Goal: Navigation & Orientation: Find specific page/section

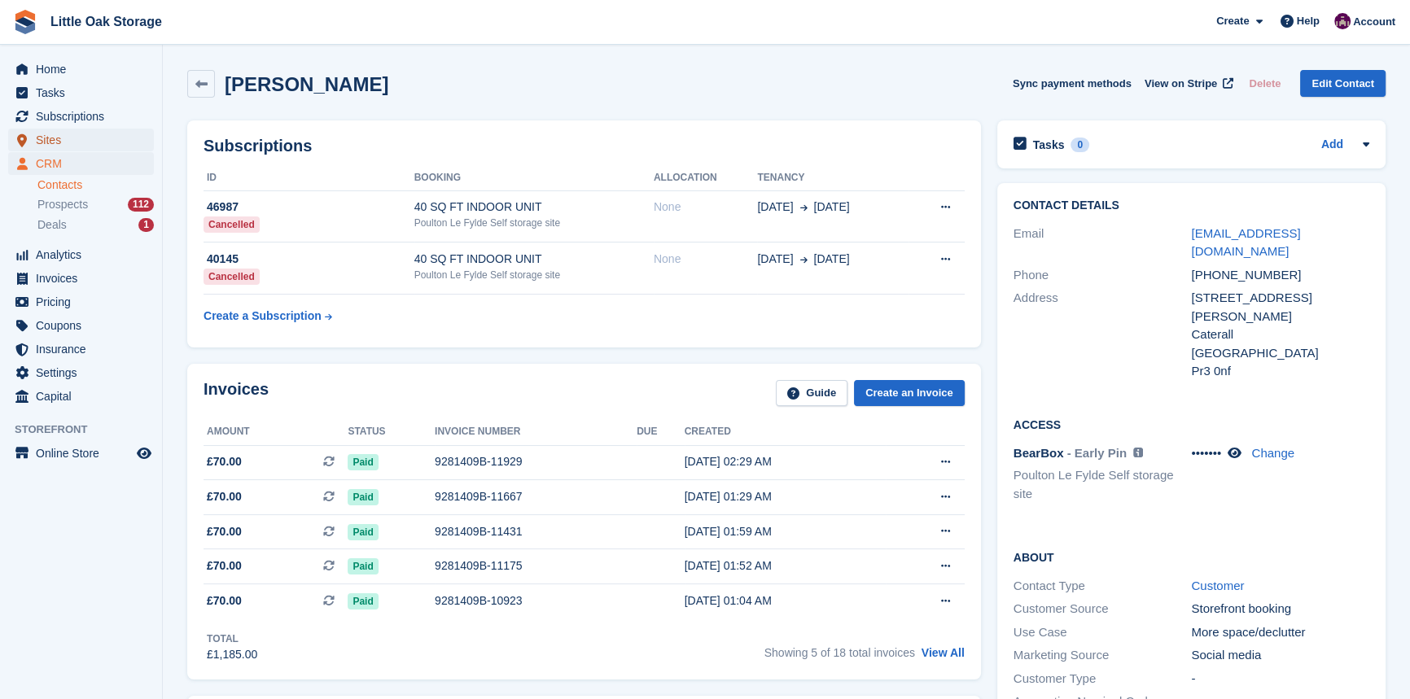
click at [67, 138] on span "Sites" at bounding box center [85, 140] width 98 height 23
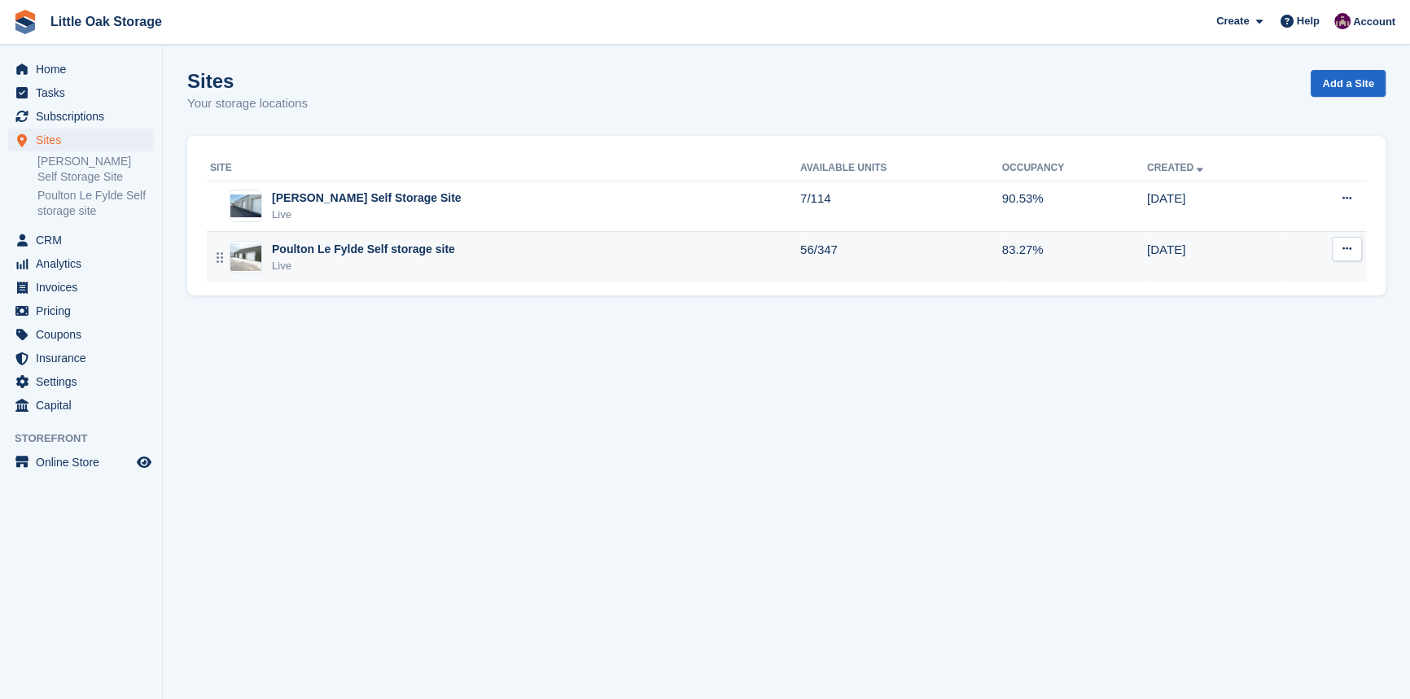
click at [406, 252] on div "Poulton Le Fylde Self storage site" at bounding box center [363, 249] width 183 height 17
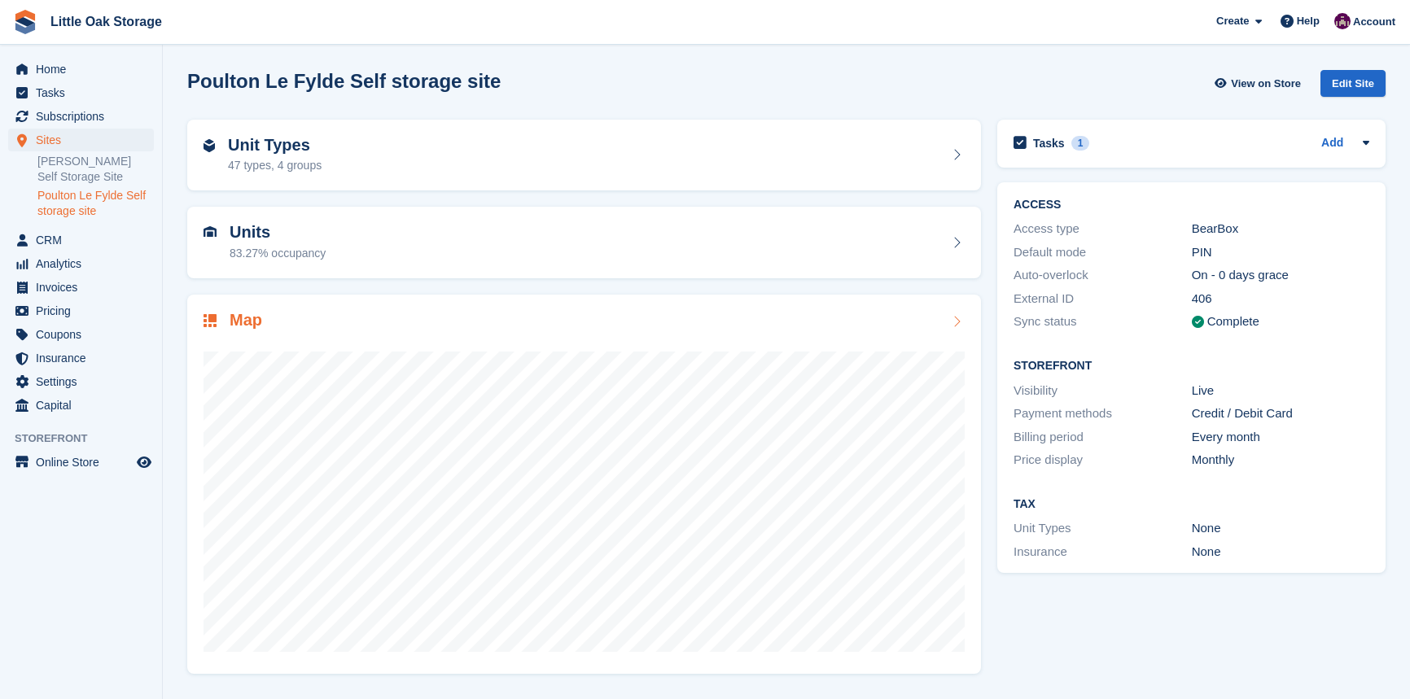
click at [350, 243] on div "Units 83.27% occupancy" at bounding box center [584, 242] width 761 height 39
click at [357, 247] on div "Units 83.27% occupancy" at bounding box center [584, 242] width 761 height 39
click at [320, 247] on div "83.27% occupancy" at bounding box center [278, 253] width 96 height 17
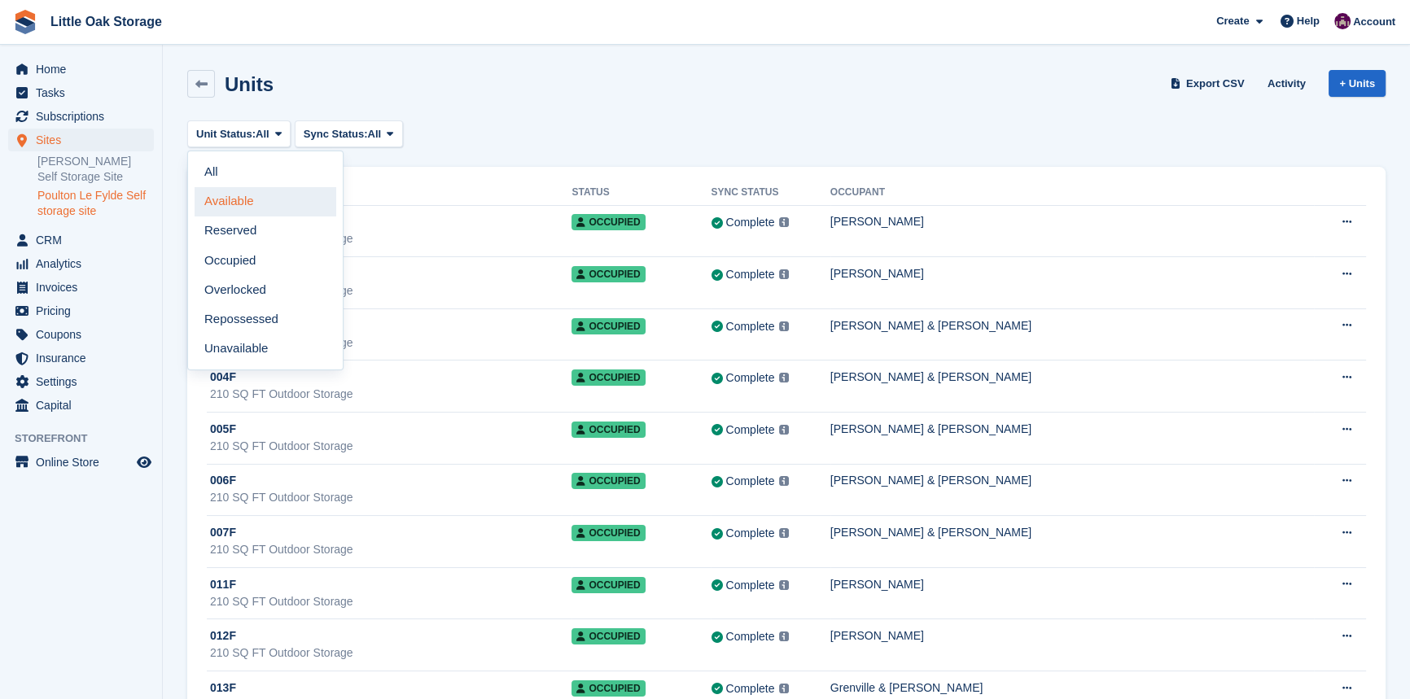
click at [233, 205] on link "Available" at bounding box center [266, 201] width 142 height 29
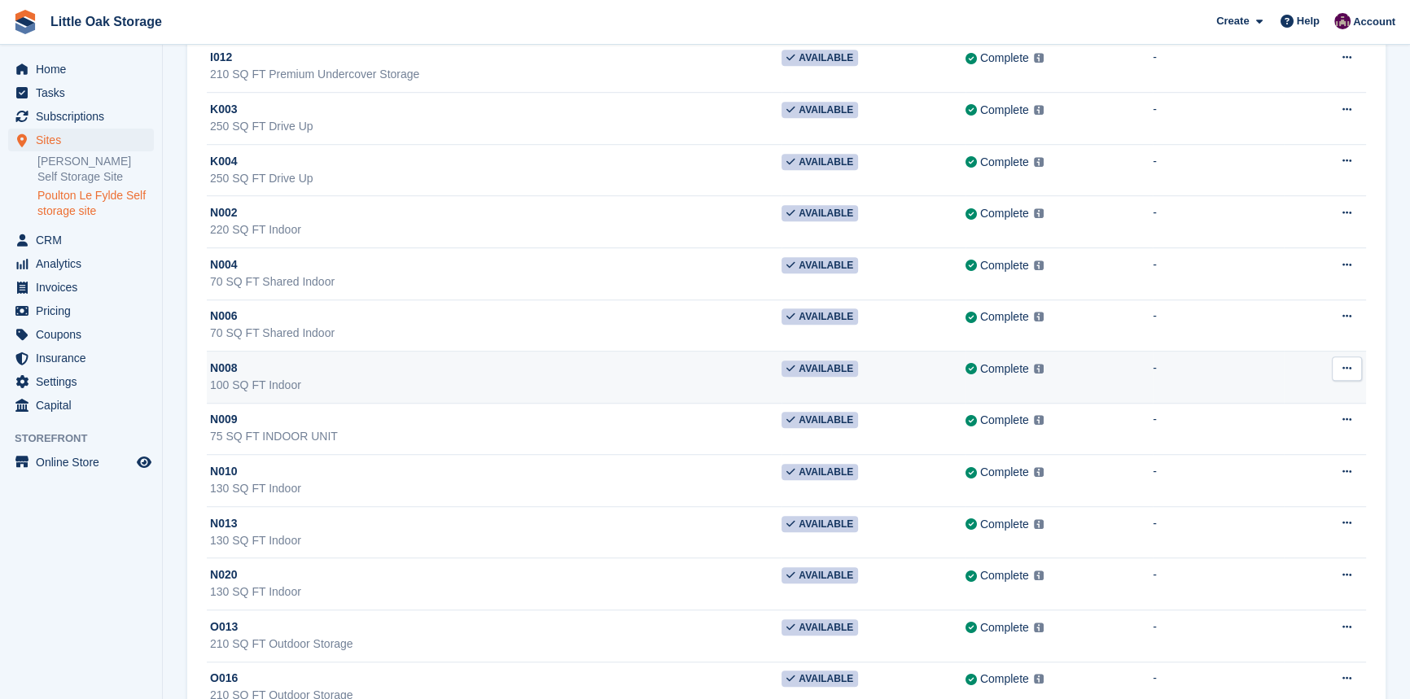
scroll to position [1258, 0]
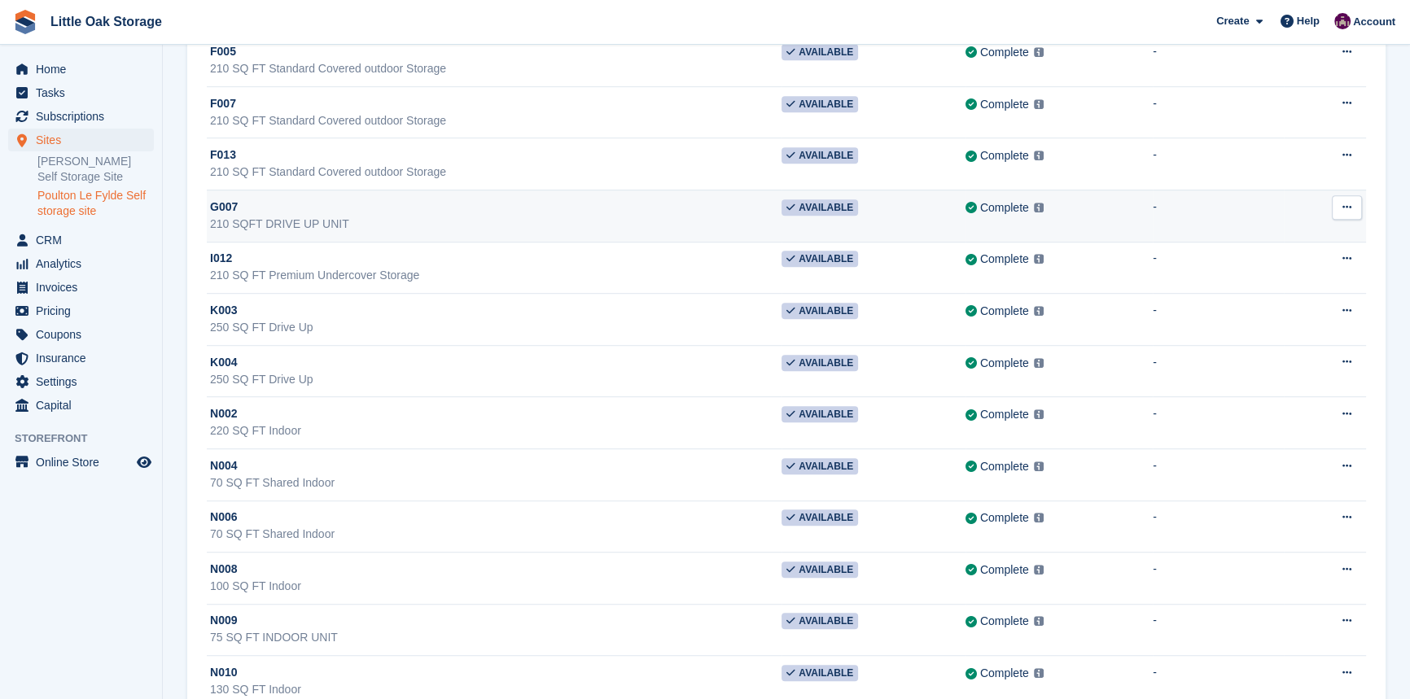
click at [401, 216] on div "210 SQFT DRIVE UP UNIT" at bounding box center [495, 224] width 571 height 17
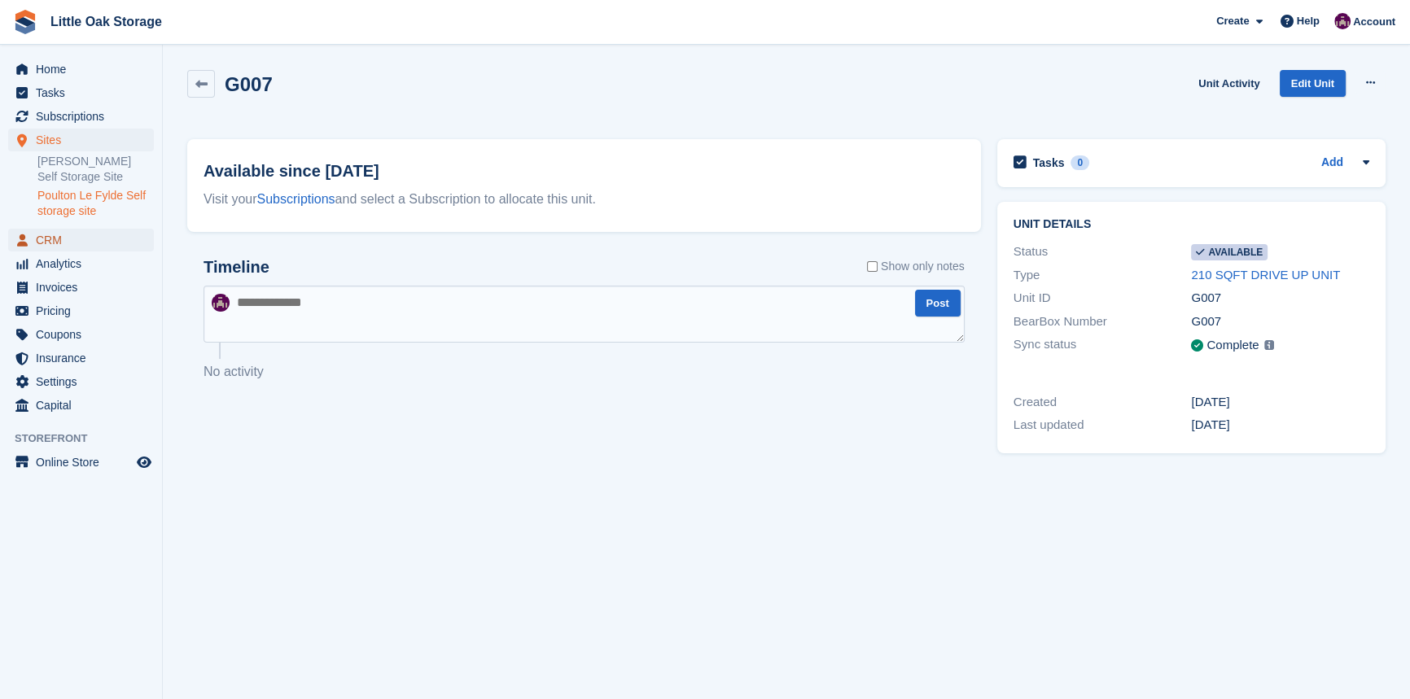
click at [71, 248] on span "CRM" at bounding box center [85, 240] width 98 height 23
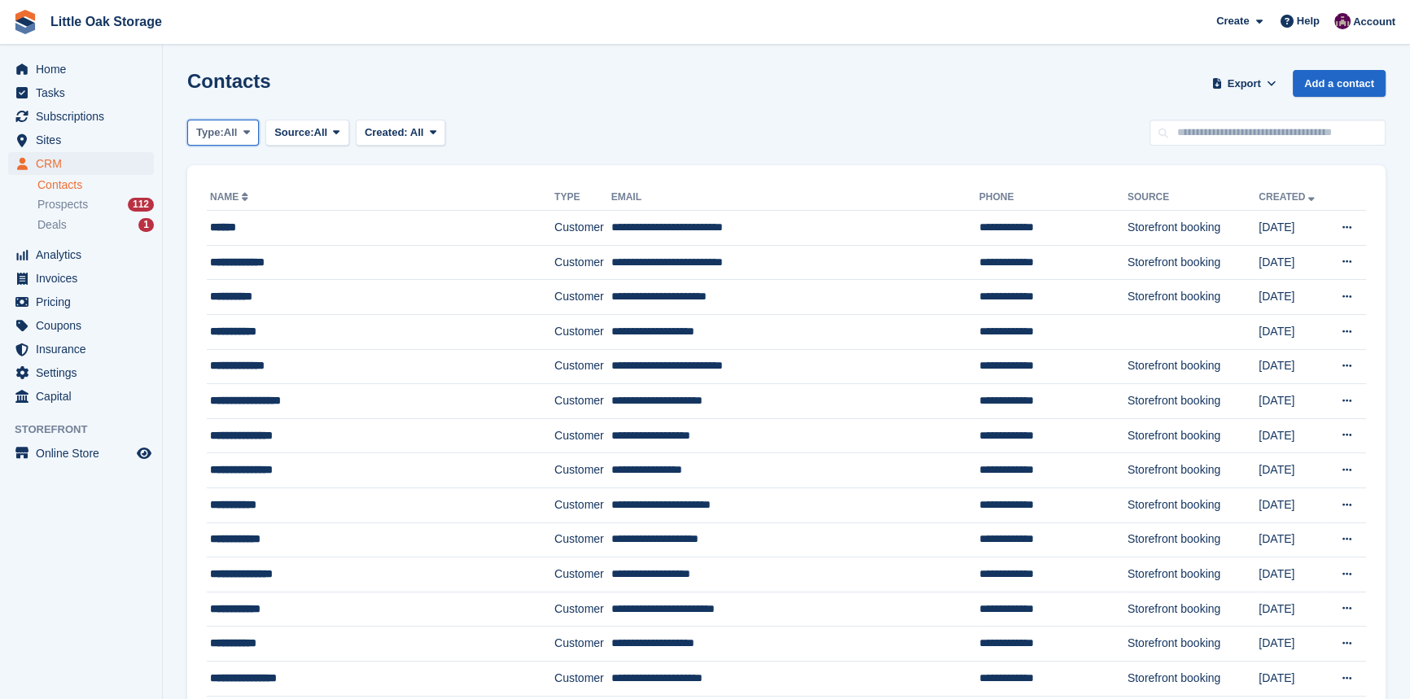
drag, startPoint x: 254, startPoint y: 137, endPoint x: 277, endPoint y: 160, distance: 32.8
click at [253, 137] on span at bounding box center [246, 132] width 13 height 13
click at [743, 120] on div "Type: All All Lead Customer Source: All All Storefront Backoffice Pre-Opening i…" at bounding box center [786, 133] width 1198 height 27
click at [212, 136] on span "Type:" at bounding box center [210, 133] width 28 height 16
click at [241, 174] on link "All" at bounding box center [266, 170] width 142 height 29
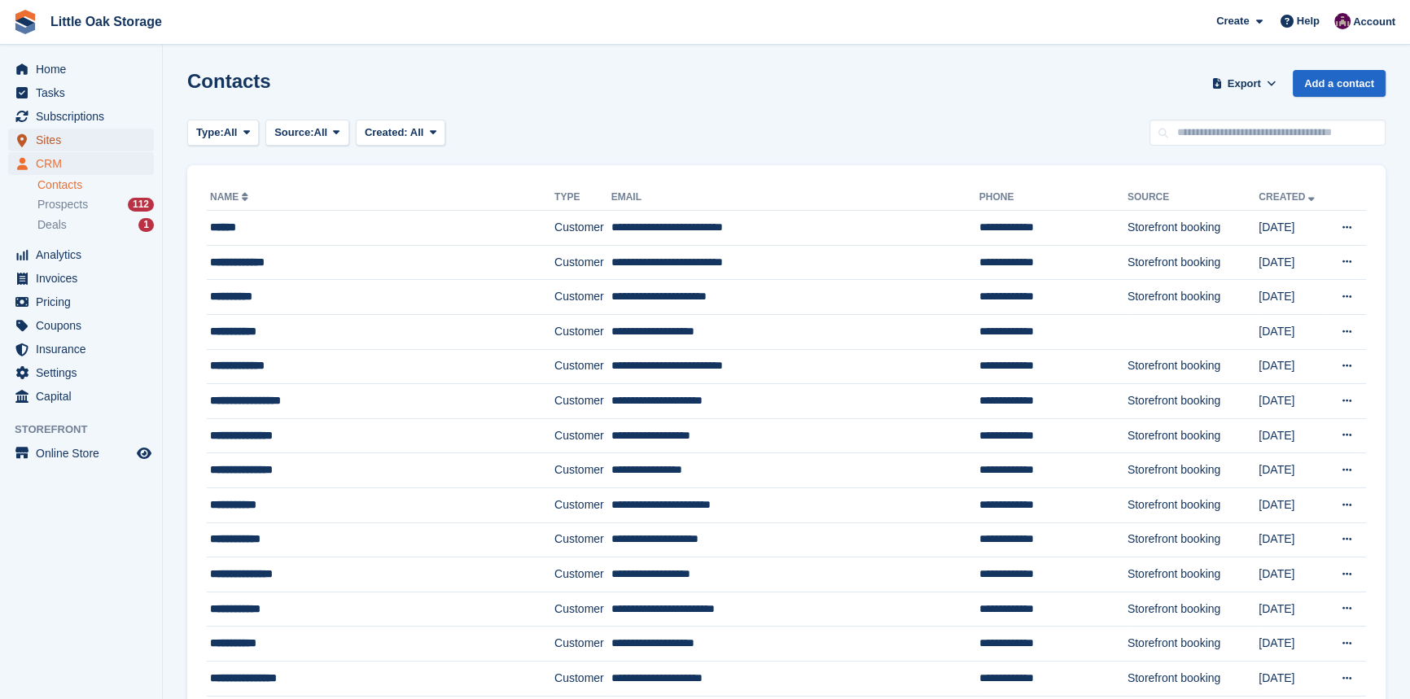
click at [59, 142] on span "Sites" at bounding box center [85, 140] width 98 height 23
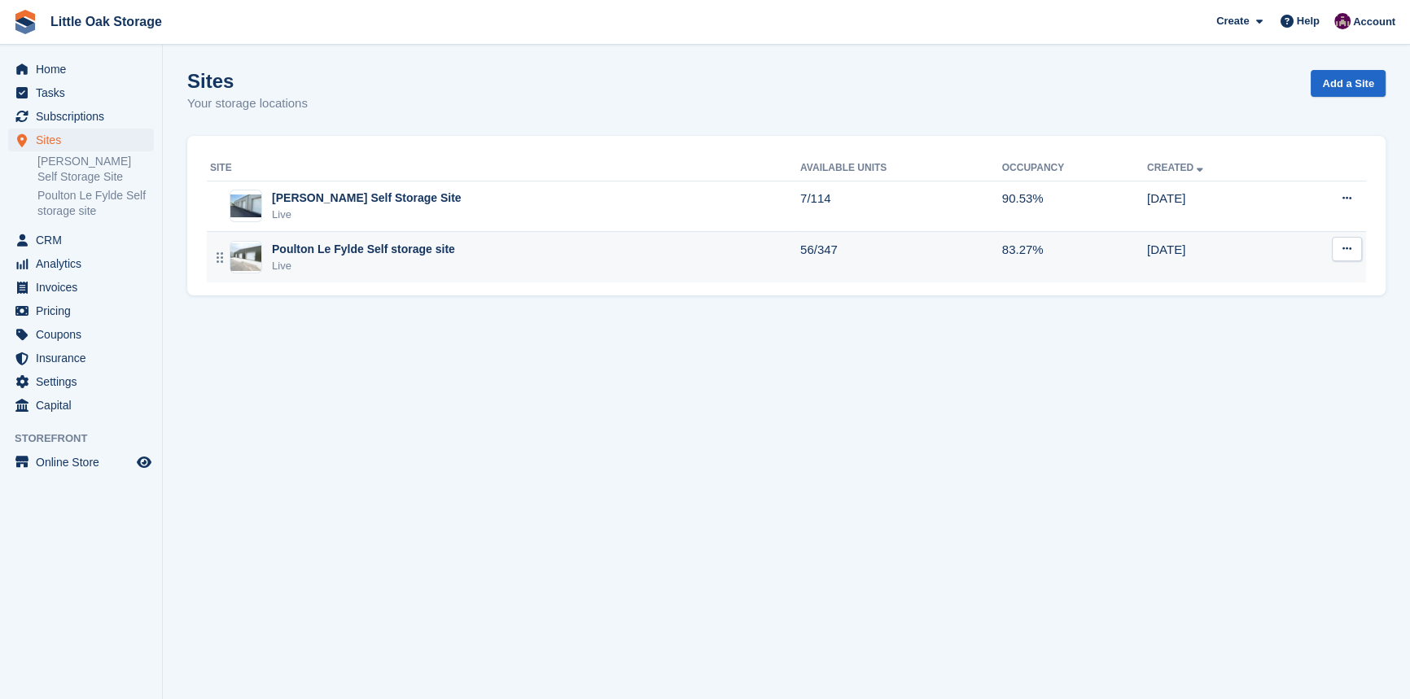
click at [375, 264] on div "Live" at bounding box center [363, 266] width 183 height 16
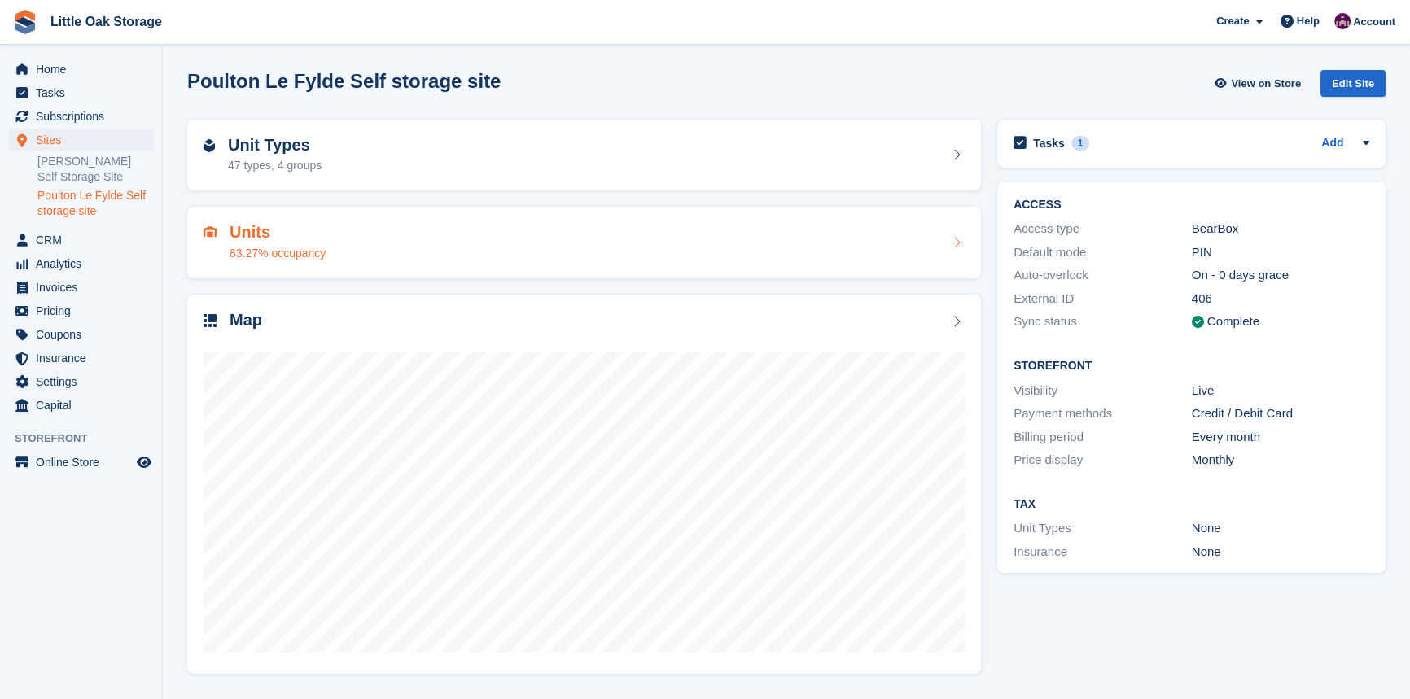
click at [377, 234] on div "Units 83.27% occupancy" at bounding box center [584, 242] width 761 height 39
click at [249, 254] on div "83.27% occupancy" at bounding box center [278, 253] width 96 height 17
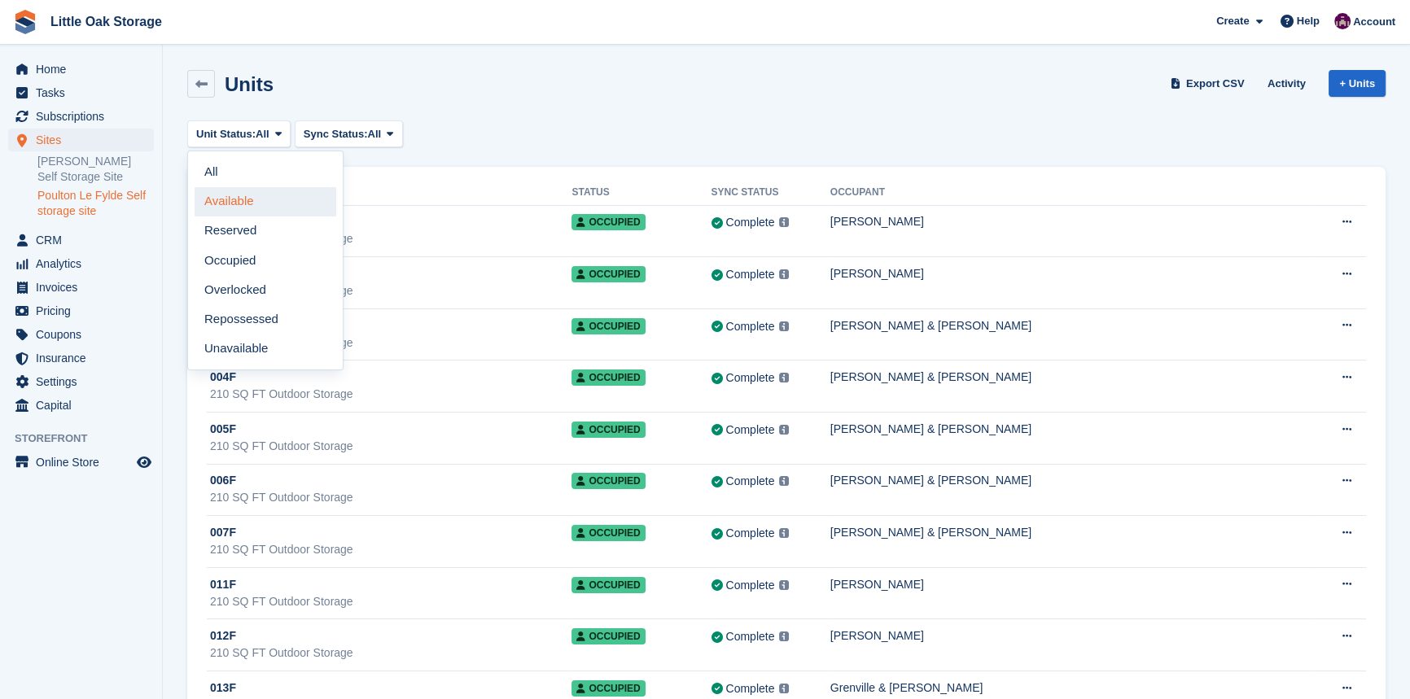
click at [229, 201] on link "Available" at bounding box center [266, 201] width 142 height 29
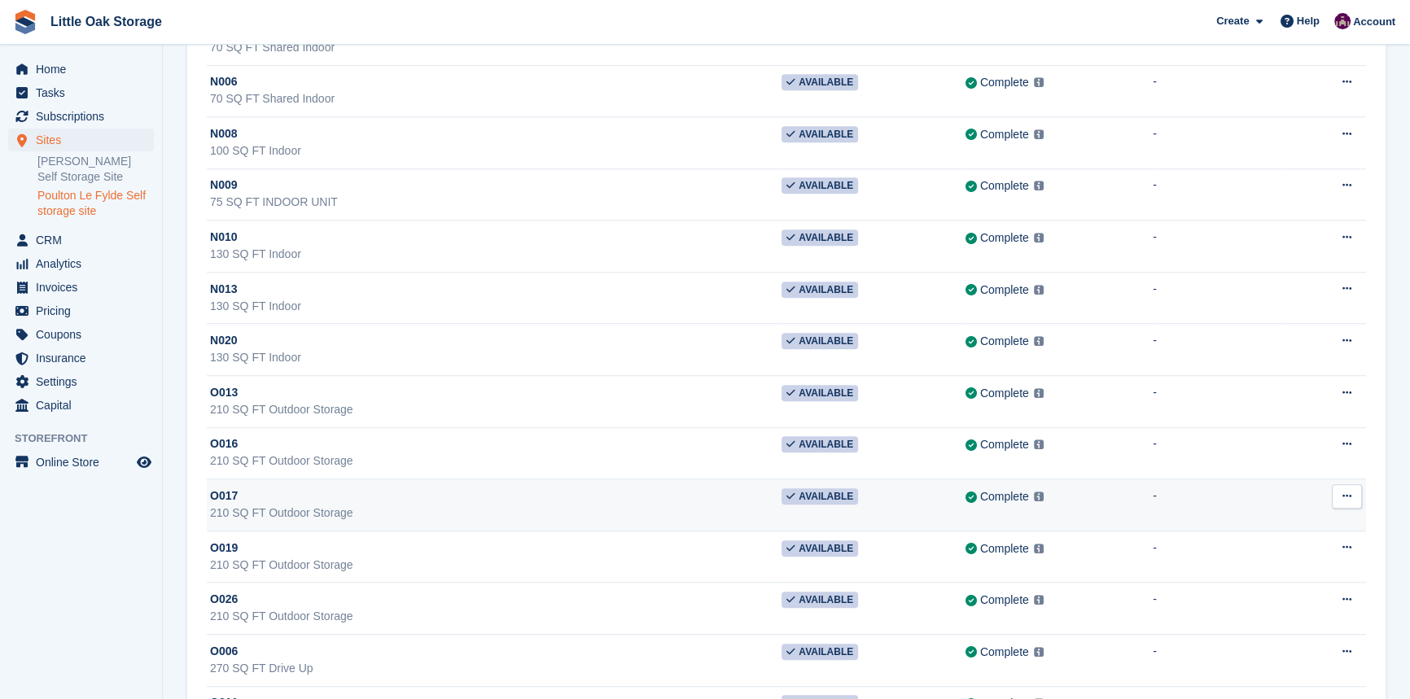
scroll to position [1628, 0]
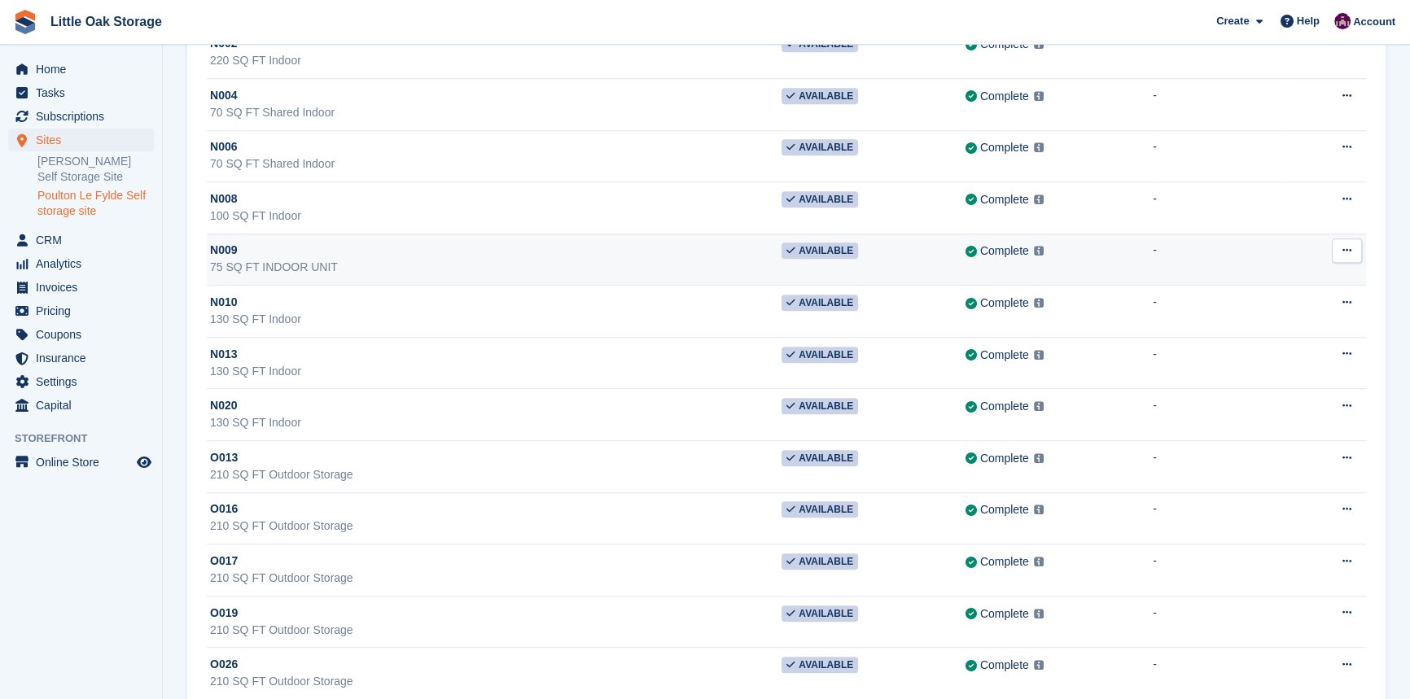
click at [464, 259] on div "75 SQ FT INDOOR UNIT" at bounding box center [495, 267] width 571 height 17
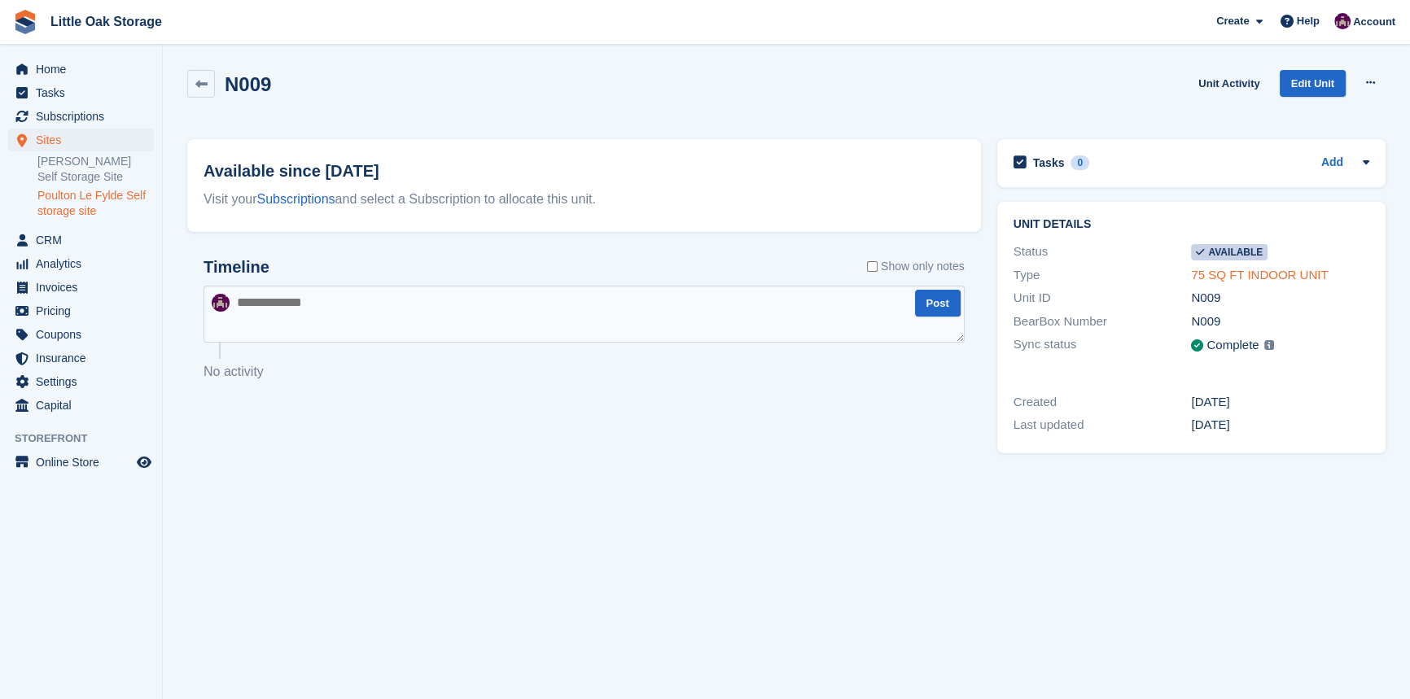
click at [1238, 274] on link "75 SQ FT INDOOR UNIT" at bounding box center [1259, 275] width 137 height 14
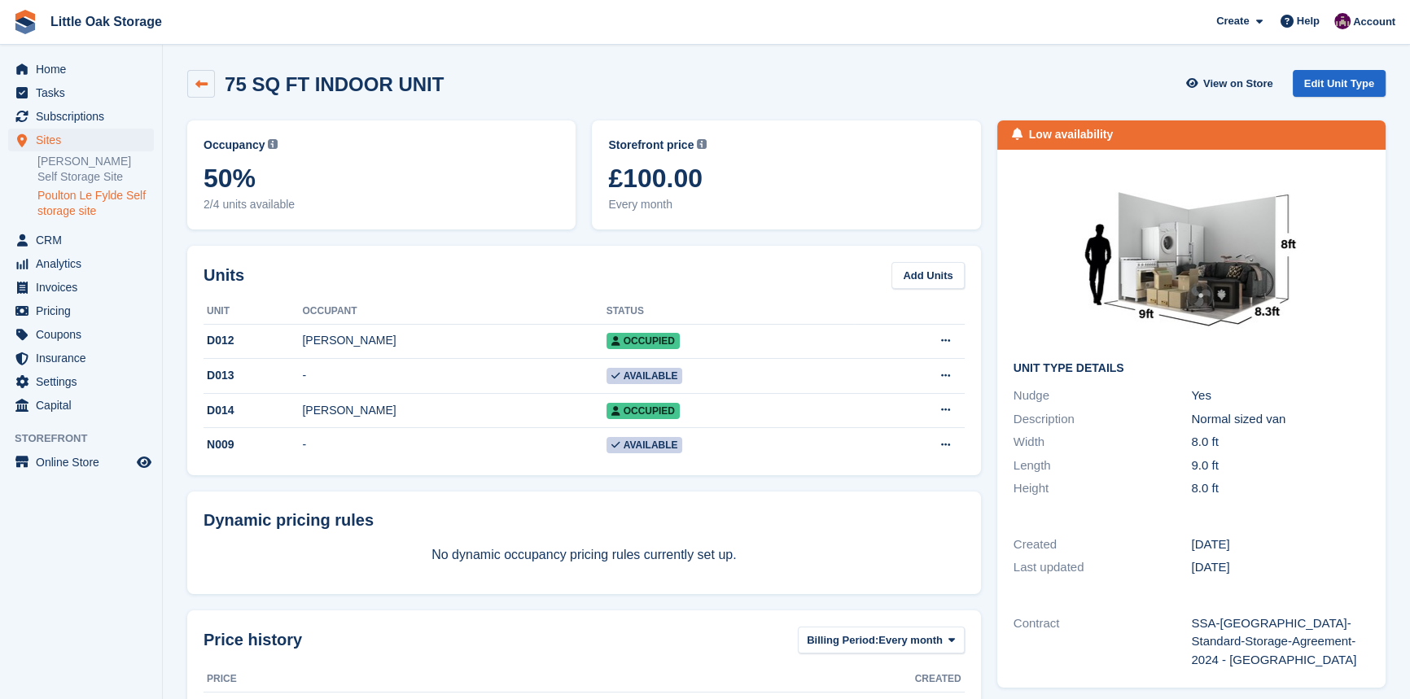
click at [192, 96] on link at bounding box center [201, 84] width 28 height 28
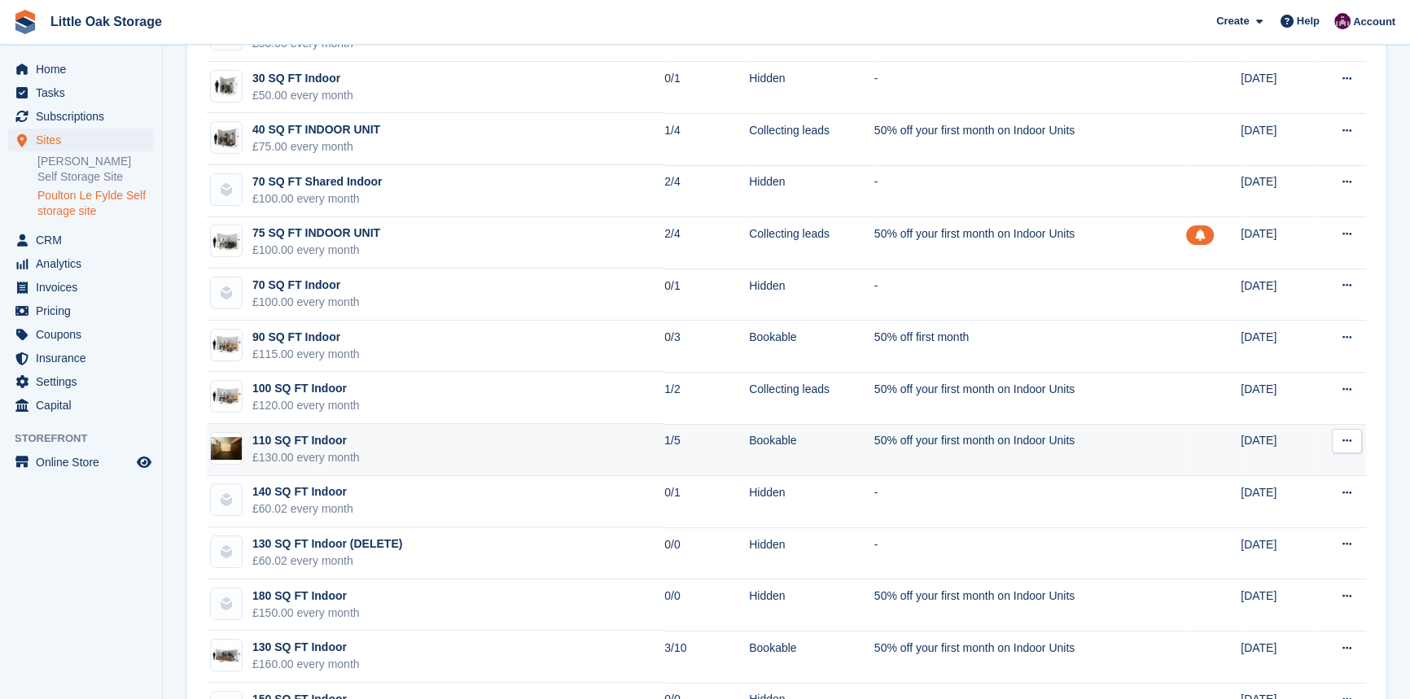
scroll to position [370, 0]
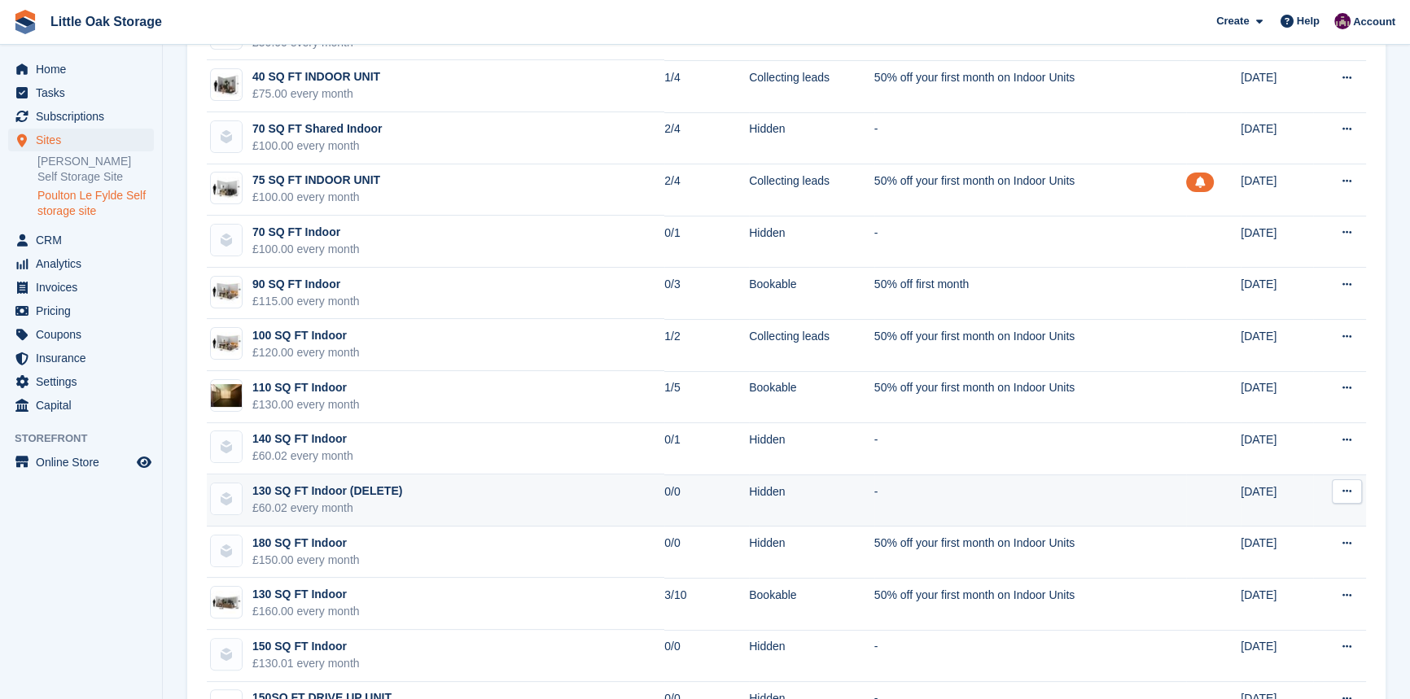
click at [504, 500] on td "130 SQ FT Indoor (DELETE) £60.02 every month" at bounding box center [435, 501] width 457 height 52
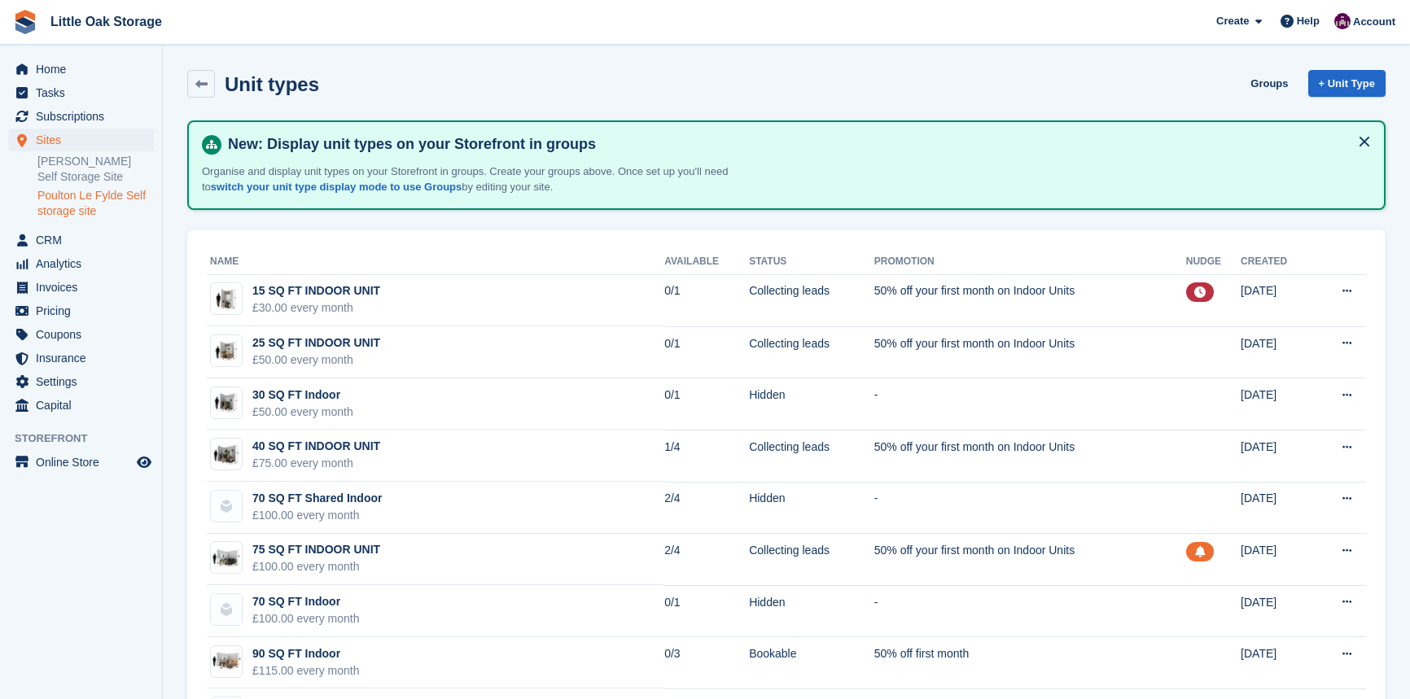
scroll to position [444, 0]
